Goal: Task Accomplishment & Management: Manage account settings

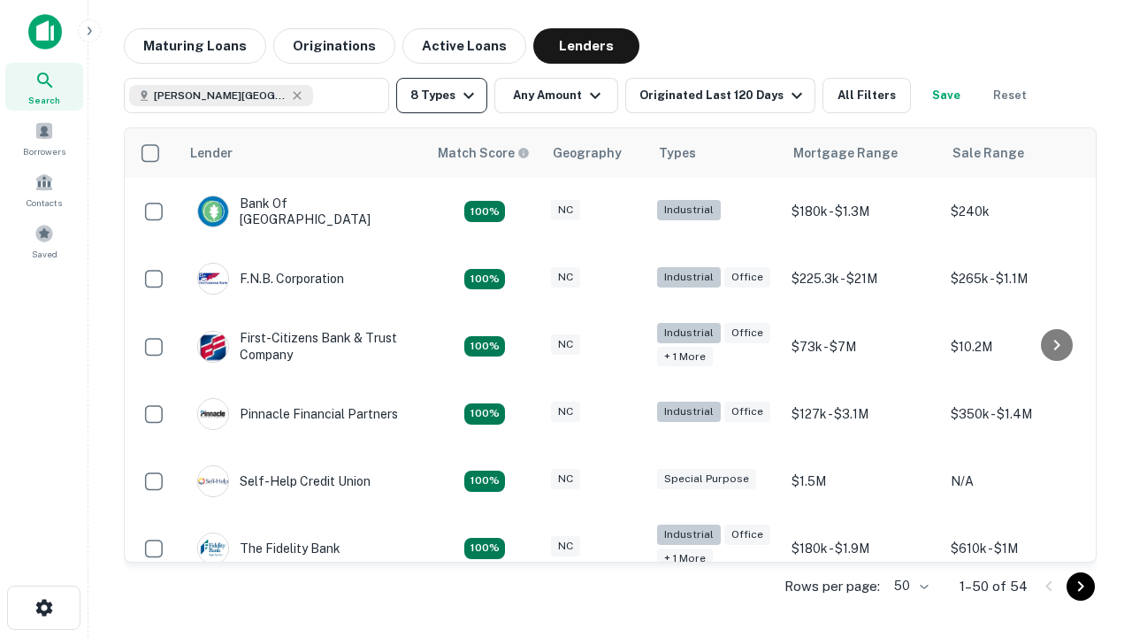
click at [441, 96] on button "8 Types" at bounding box center [441, 95] width 91 height 35
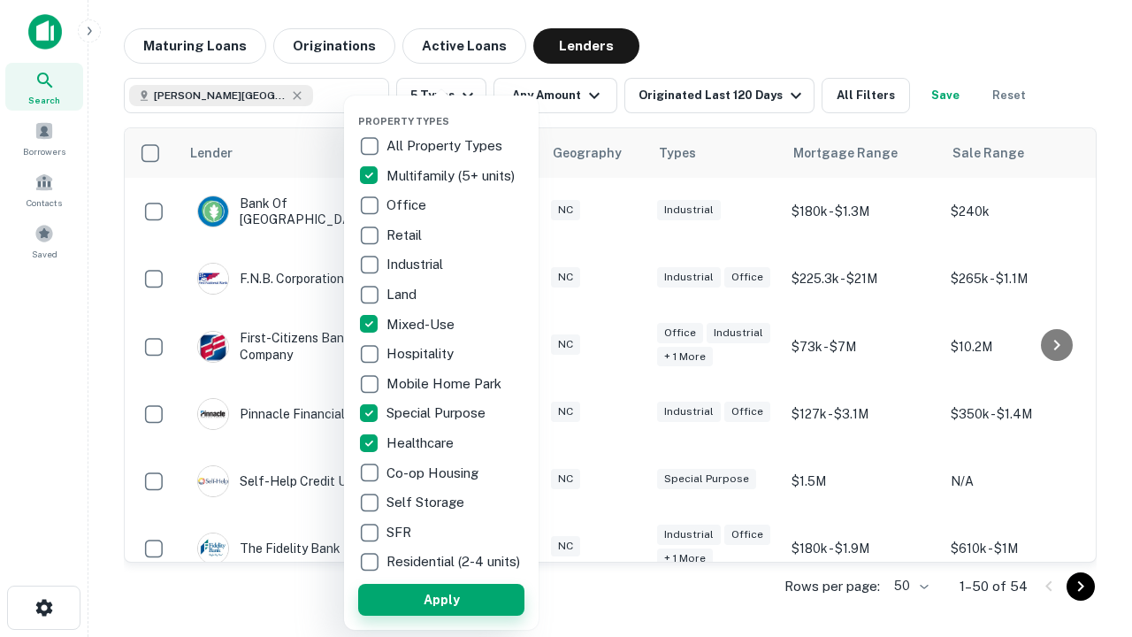
click at [441, 599] on button "Apply" at bounding box center [441, 600] width 166 height 32
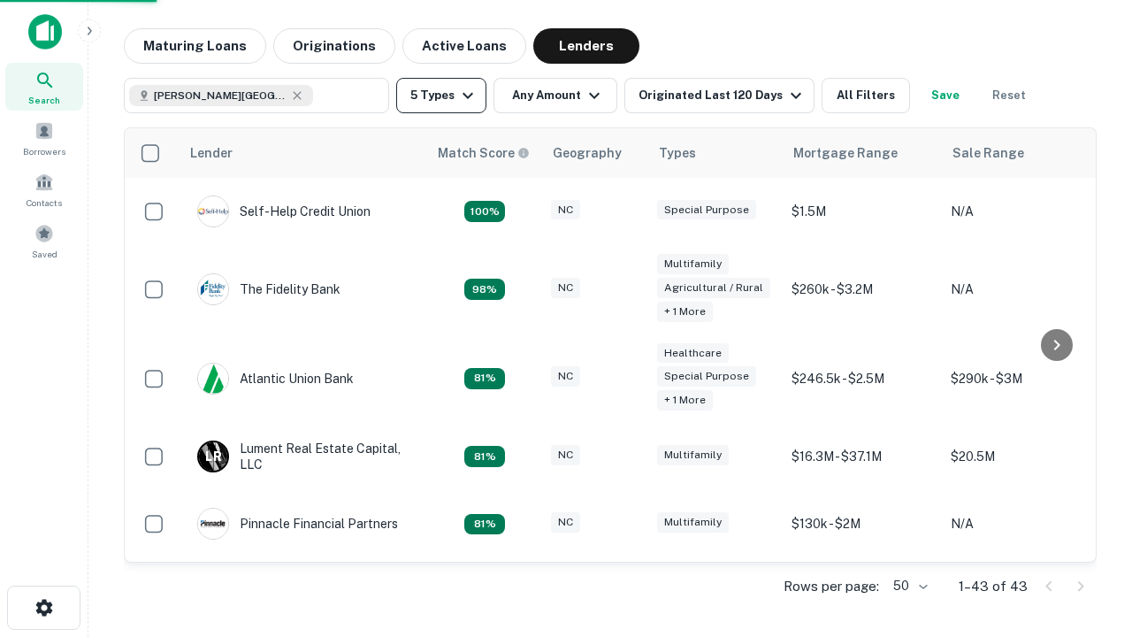
click at [441, 96] on button "5 Types" at bounding box center [441, 95] width 90 height 35
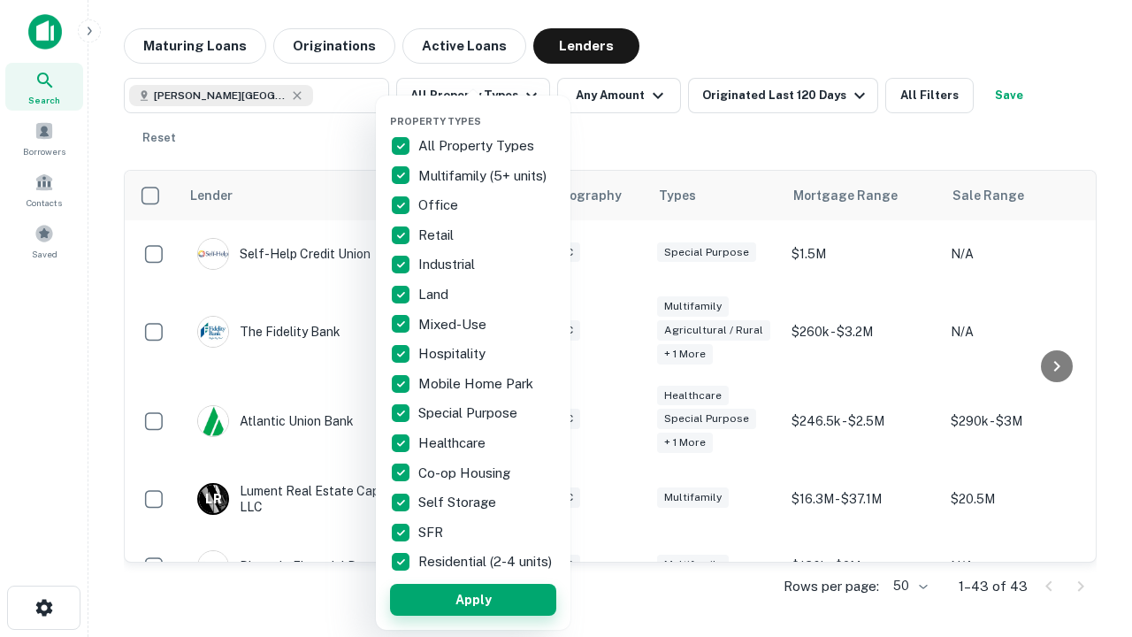
click at [473, 599] on button "Apply" at bounding box center [473, 600] width 166 height 32
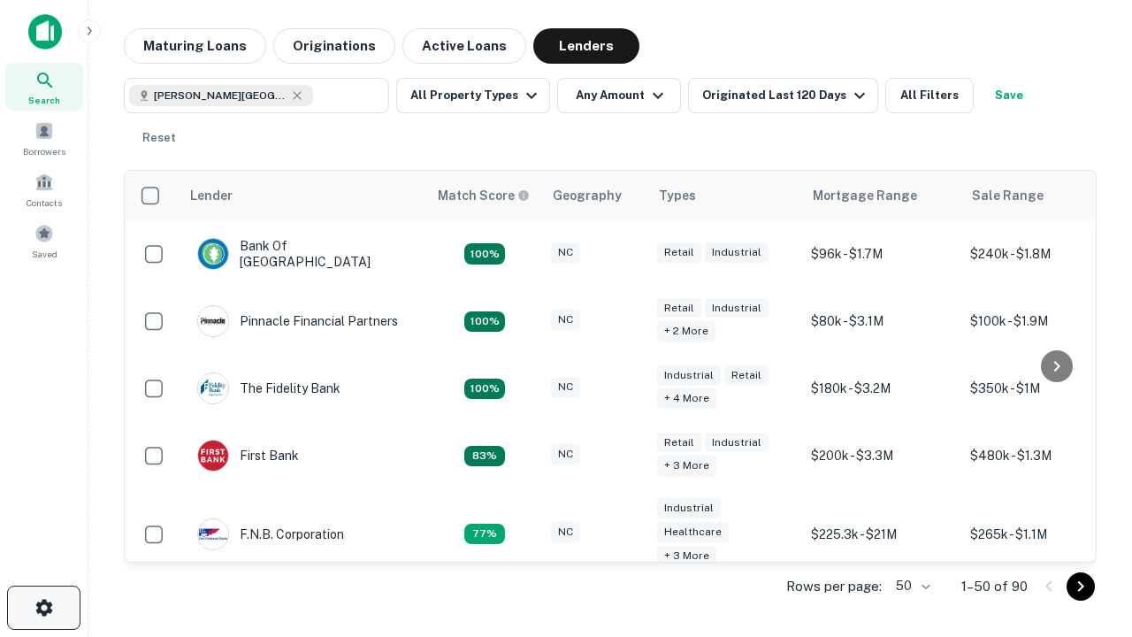
click at [43, 608] on icon "button" at bounding box center [44, 607] width 21 height 21
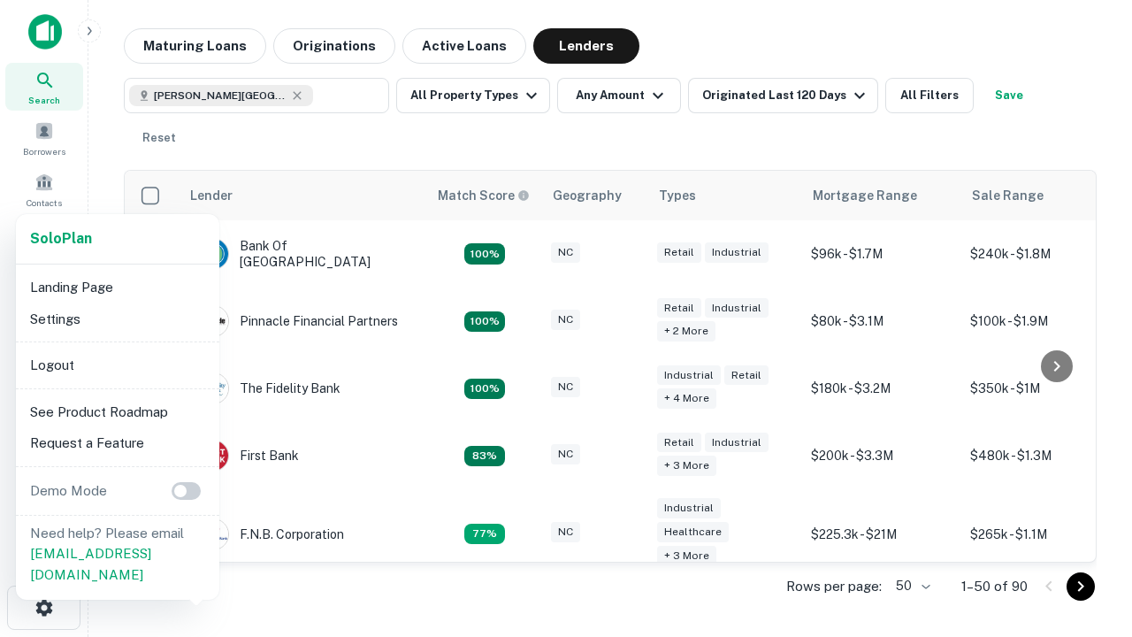
click at [117, 364] on li "Logout" at bounding box center [117, 365] width 189 height 32
